Goal: Information Seeking & Learning: Find specific fact

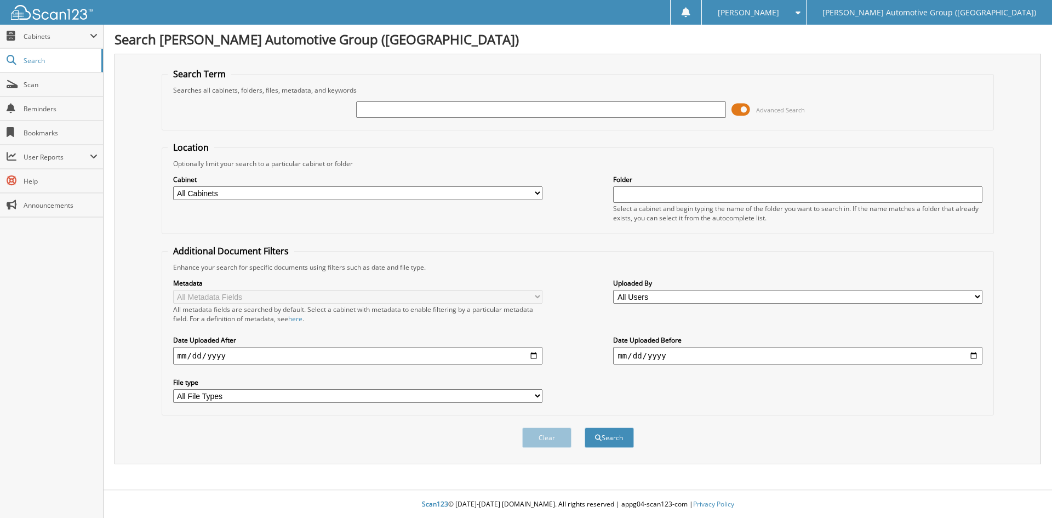
click at [375, 105] on input "text" at bounding box center [540, 109] width 369 height 16
type input "219486"
click at [623, 439] on button "Search" at bounding box center [609, 437] width 49 height 20
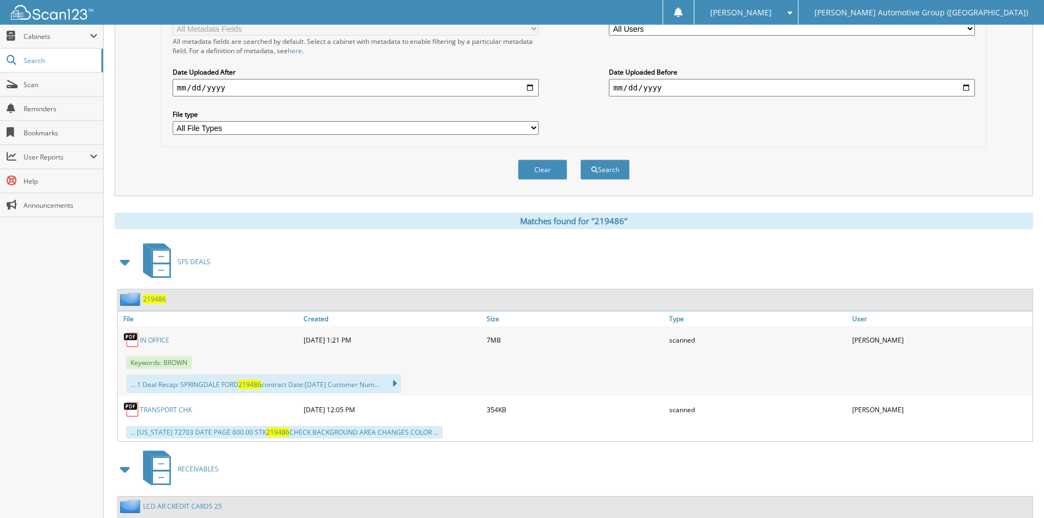
scroll to position [329, 0]
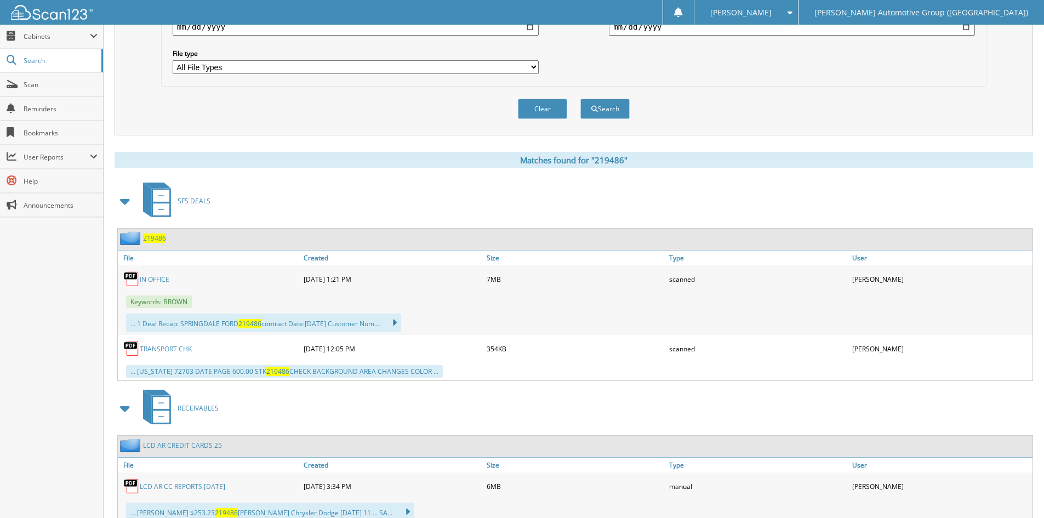
click at [152, 277] on link "IN OFFICE" at bounding box center [155, 279] width 30 height 9
click at [157, 279] on link "IN OFFICE" at bounding box center [155, 279] width 30 height 9
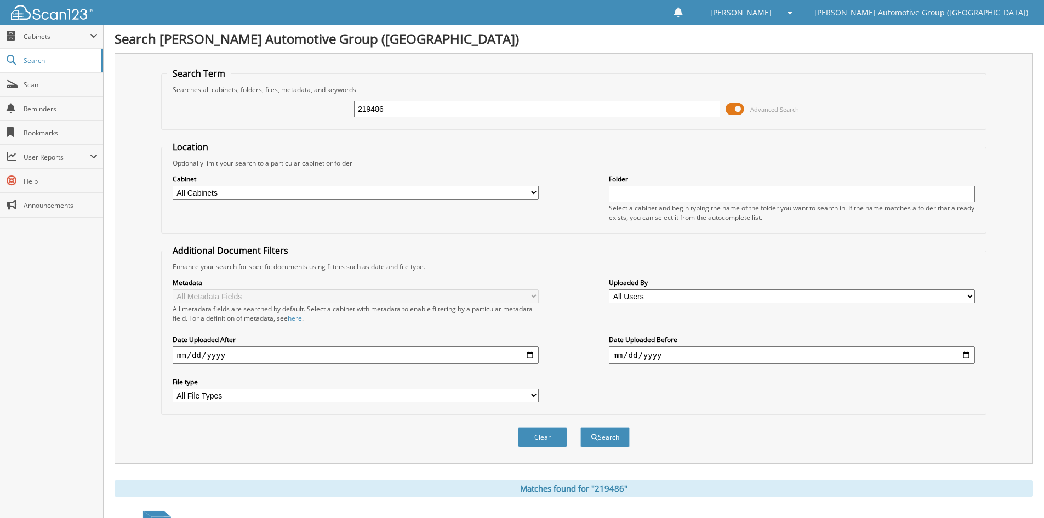
scroll to position [0, 0]
click at [412, 108] on input "219486" at bounding box center [537, 109] width 366 height 16
type input "219493"
click at [607, 437] on button "Search" at bounding box center [604, 437] width 49 height 20
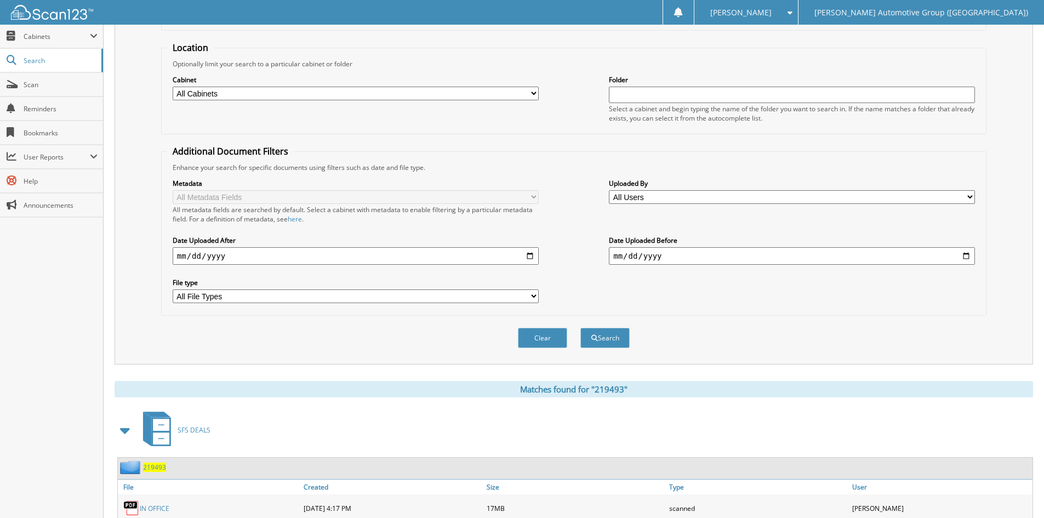
scroll to position [329, 0]
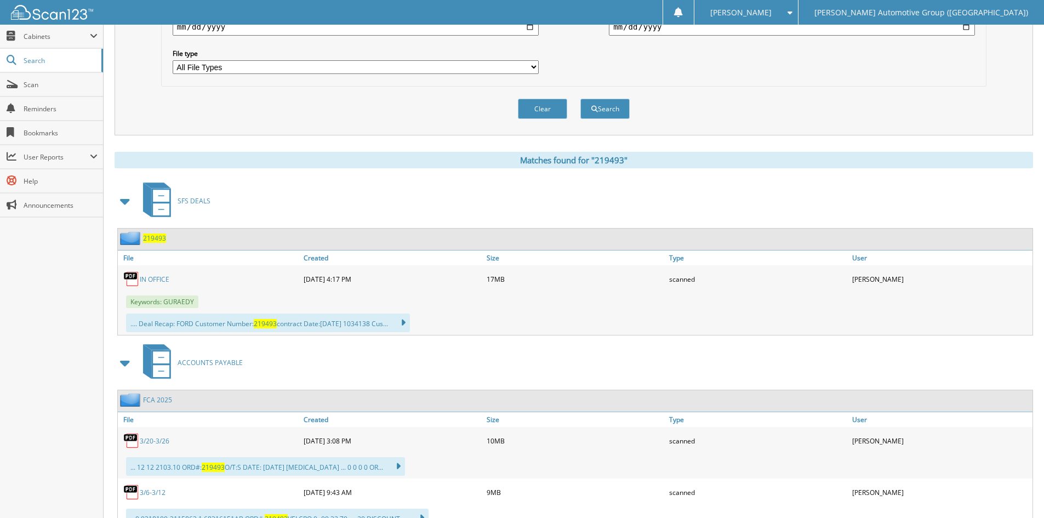
click at [157, 239] on span "219493" at bounding box center [154, 237] width 23 height 9
